Goal: Find specific page/section: Find specific page/section

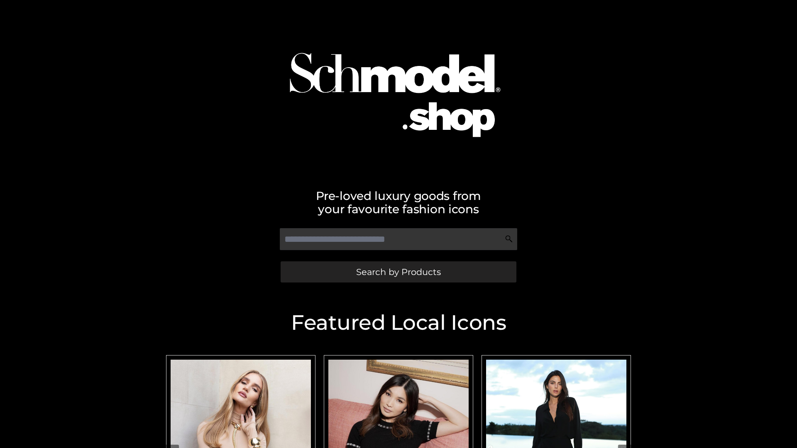
click at [398, 272] on span "Search by Products" at bounding box center [398, 272] width 85 height 9
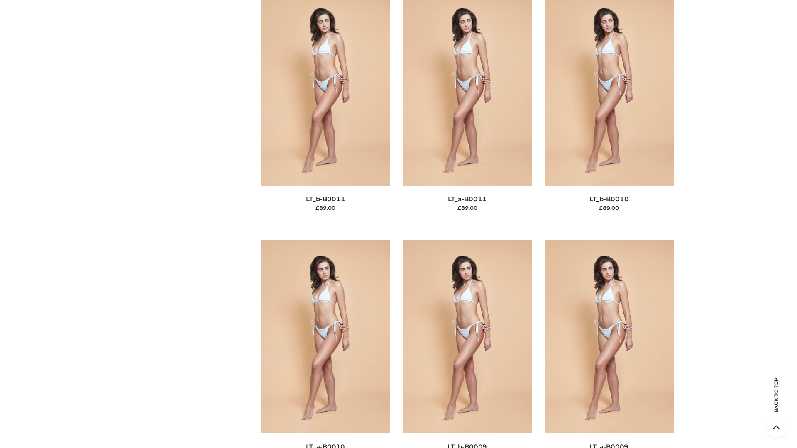
scroll to position [3728, 0]
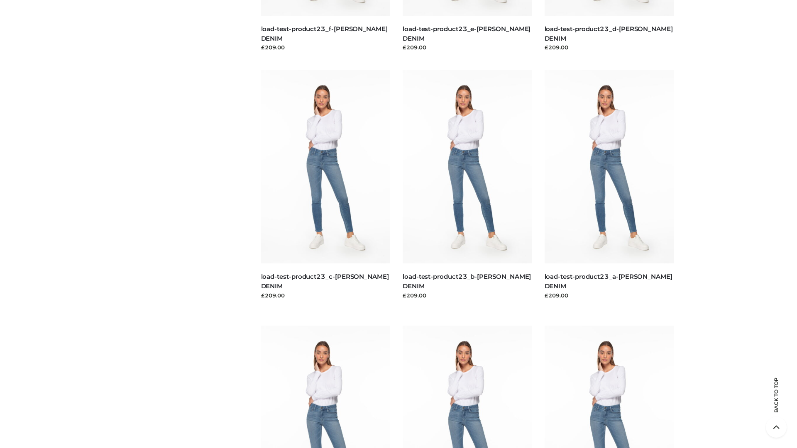
scroll to position [728, 0]
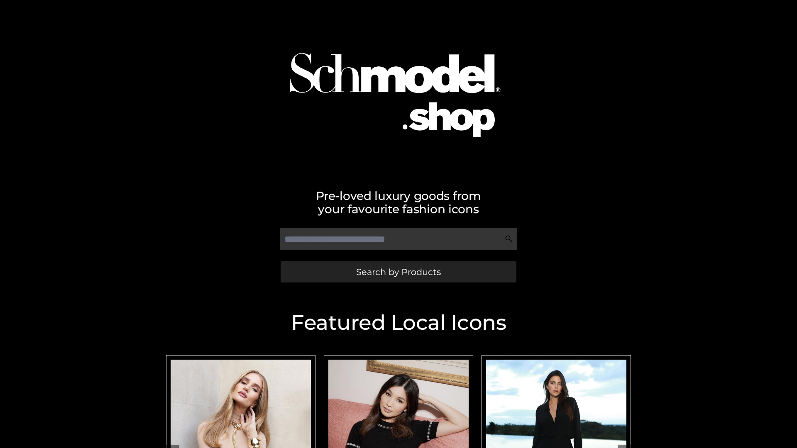
click at [398, 272] on span "Search by Products" at bounding box center [398, 272] width 85 height 9
